Goal: Ask a question

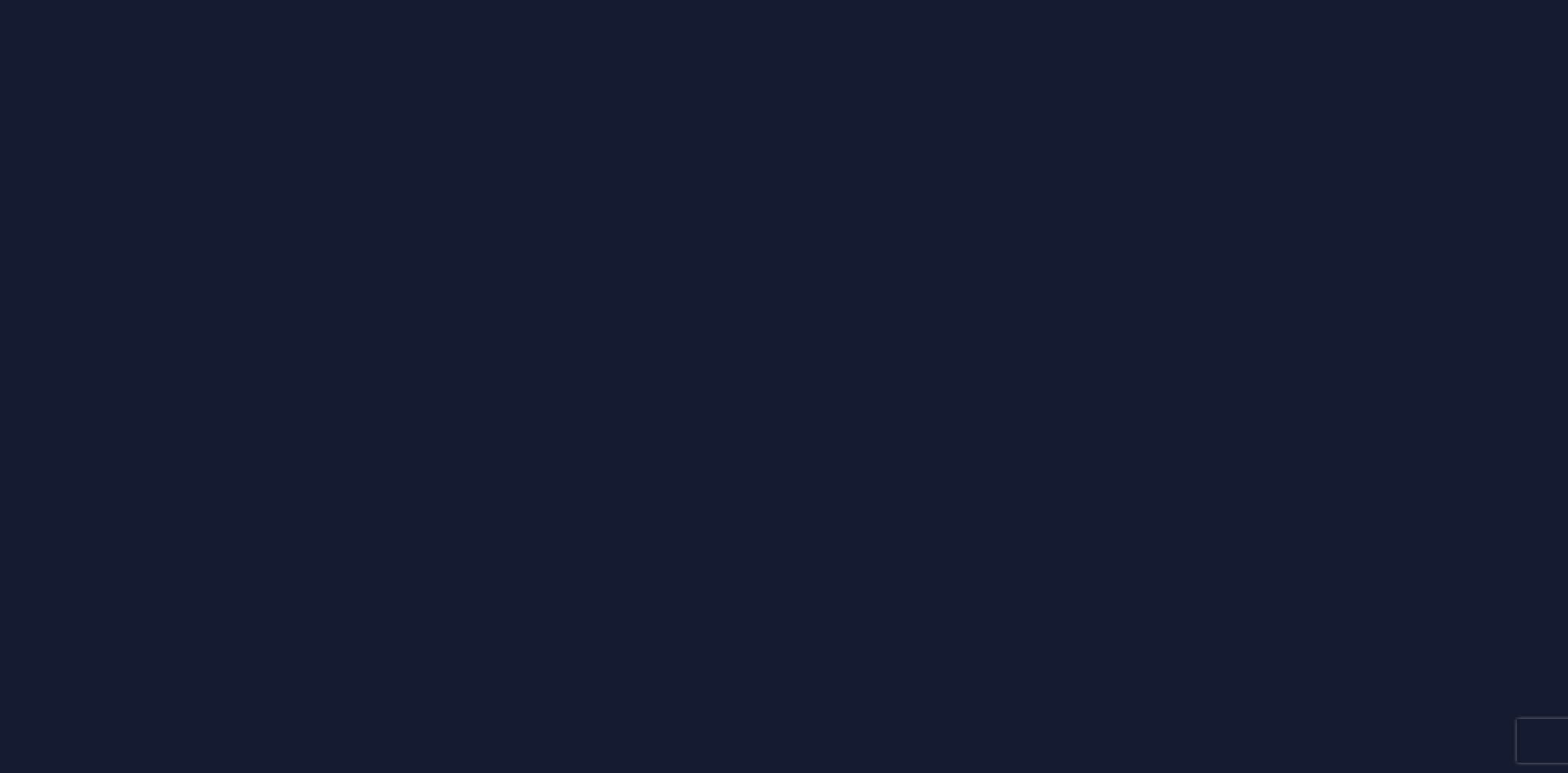
click at [1338, 599] on div at bounding box center [784, 386] width 1568 height 773
click at [951, 615] on div at bounding box center [784, 386] width 1568 height 773
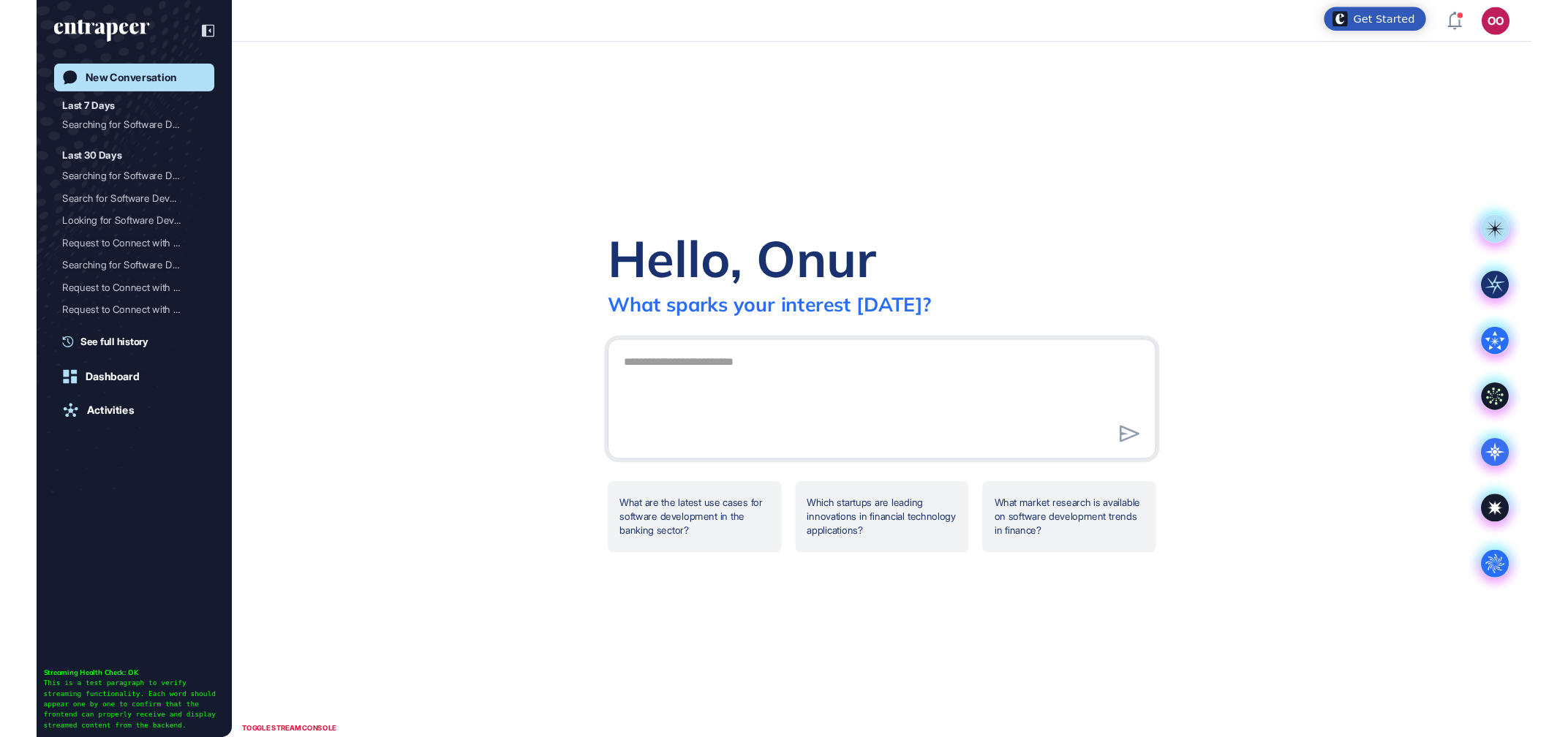
scroll to position [1, 1]
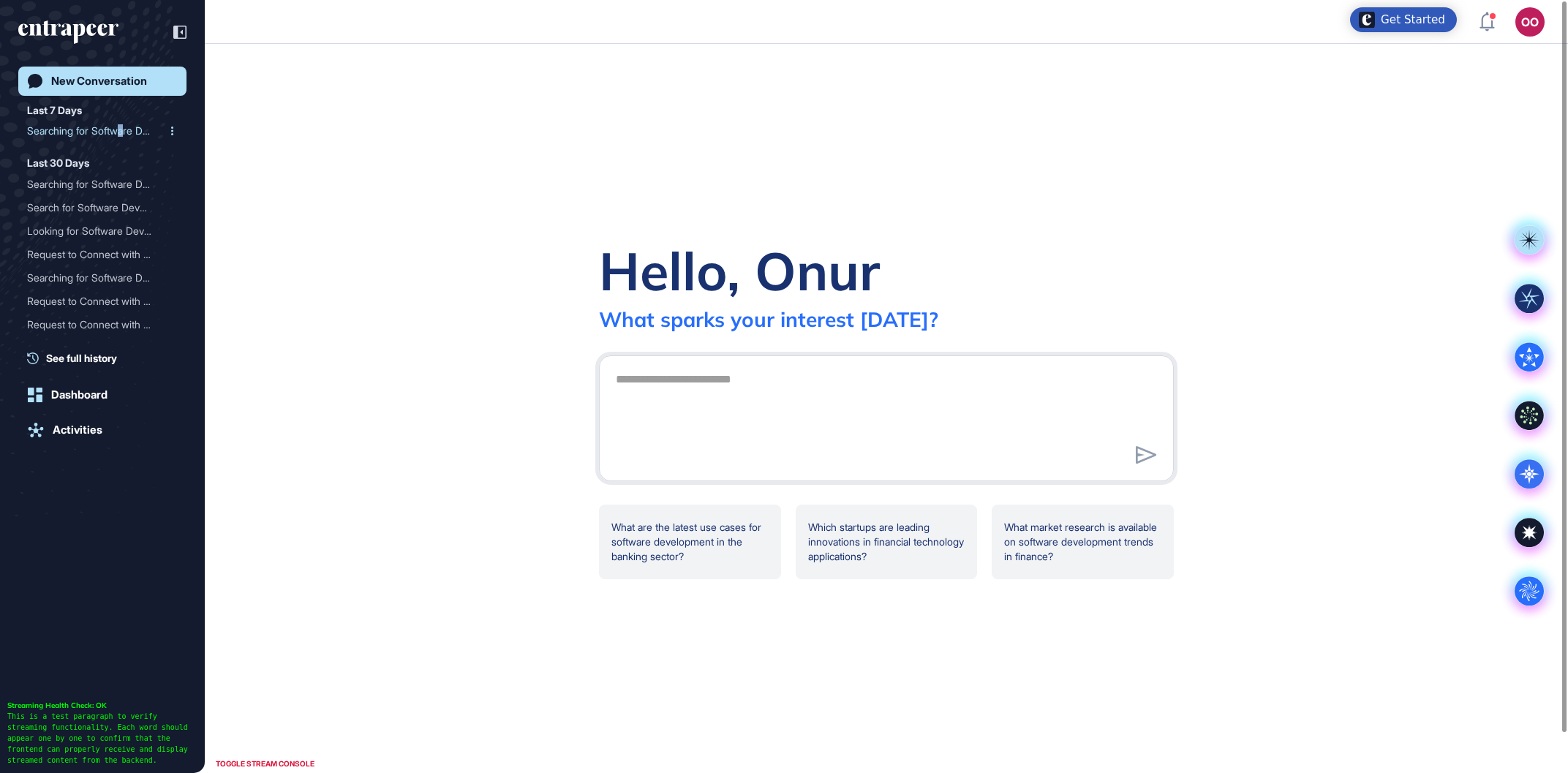
click at [126, 132] on div "Searching for Software De..." at bounding box center [96, 130] width 139 height 23
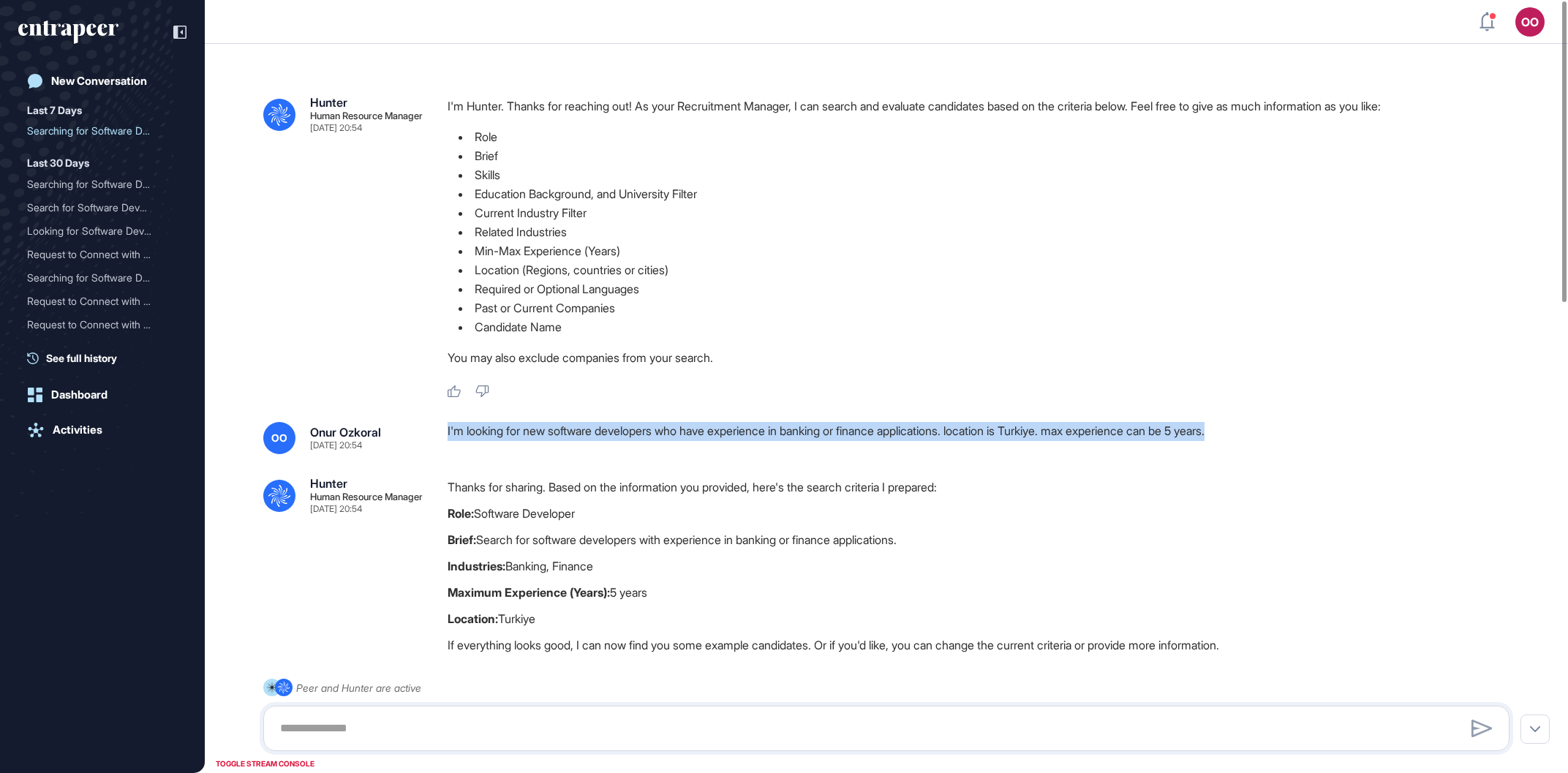
drag, startPoint x: 1245, startPoint y: 441, endPoint x: 447, endPoint y: 436, distance: 798.0
click at [447, 436] on div "OO Onur Ozkoral Aug 19, 2025 20:54 I'm looking for new software developers who …" at bounding box center [886, 438] width 1246 height 32
copy div "I'm looking for new software developers who have experience in banking or finan…"
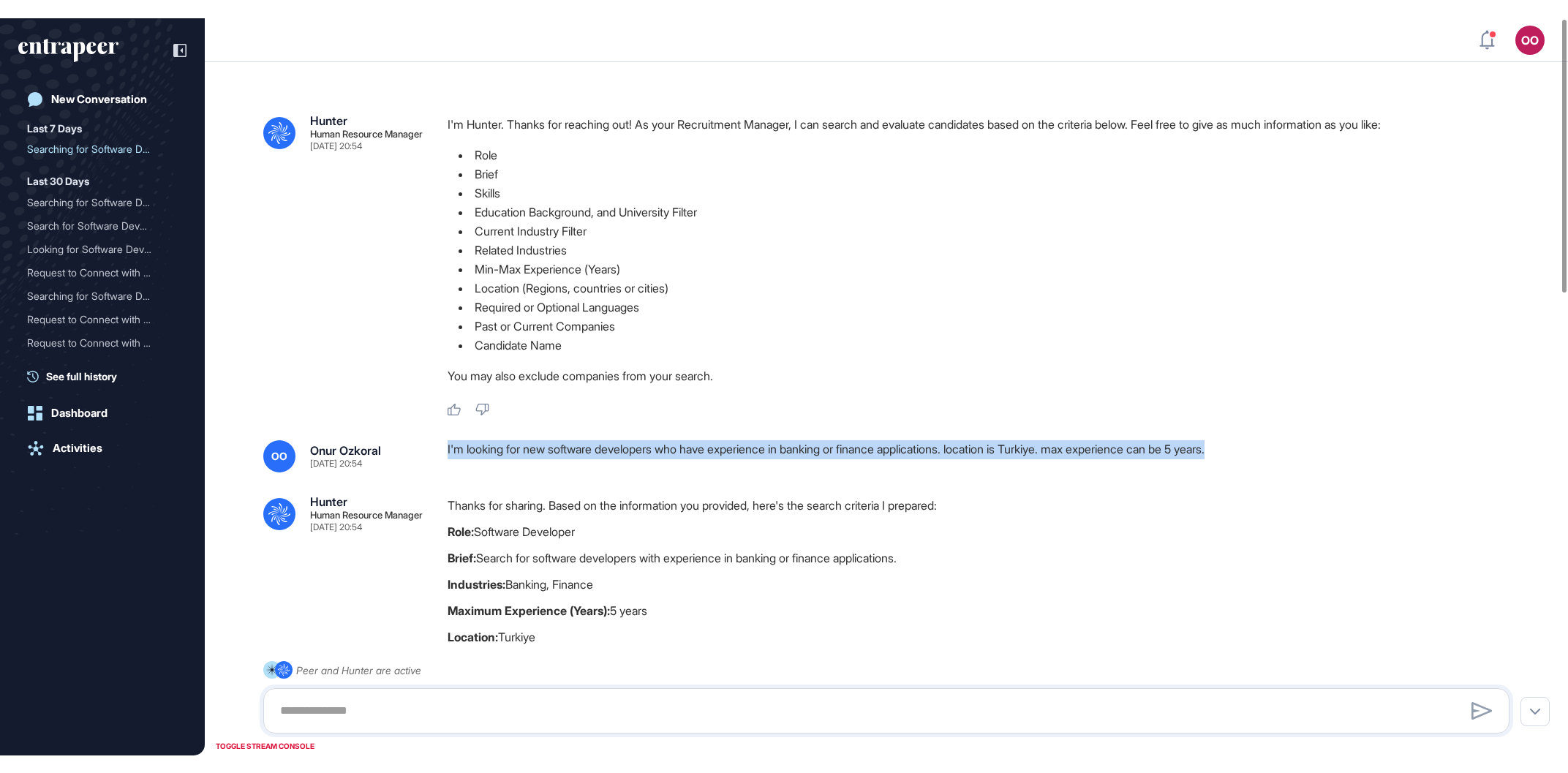
scroll to position [768, 1563]
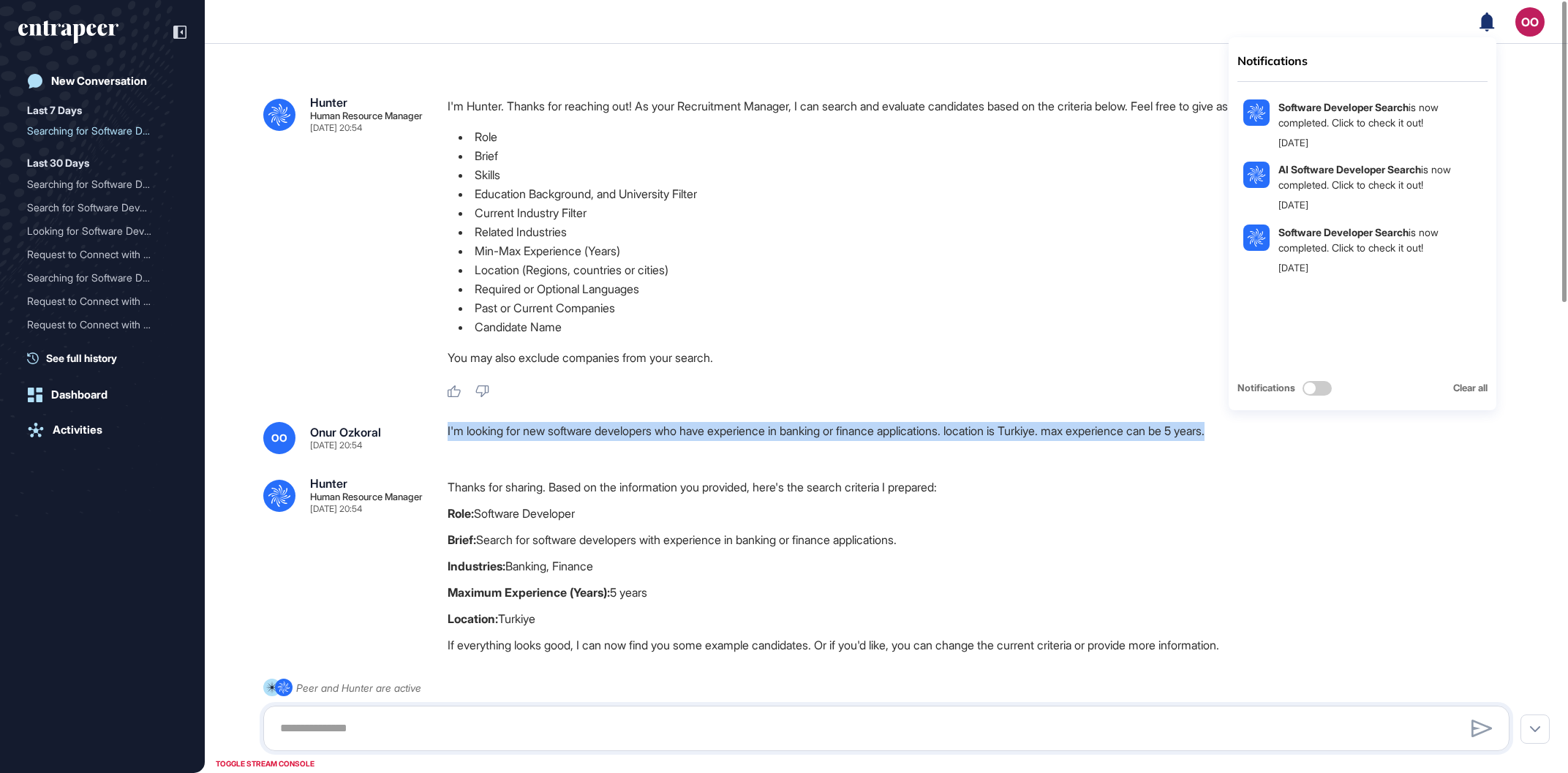
click at [1488, 13] on icon at bounding box center [1486, 21] width 15 height 19
